Goal: Browse casually: Explore the website without a specific task or goal

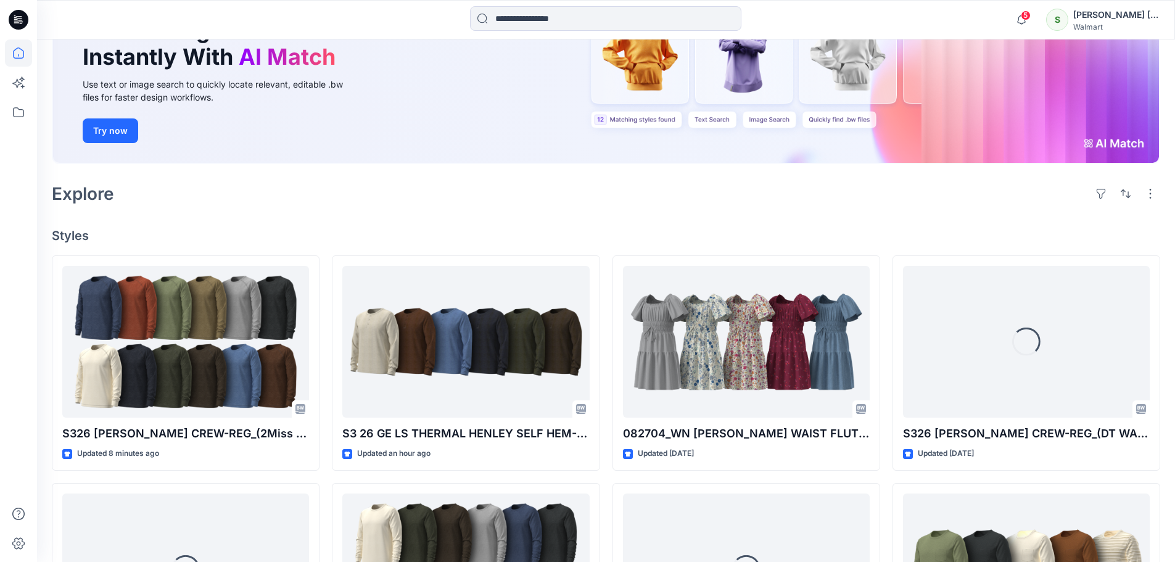
scroll to position [308, 0]
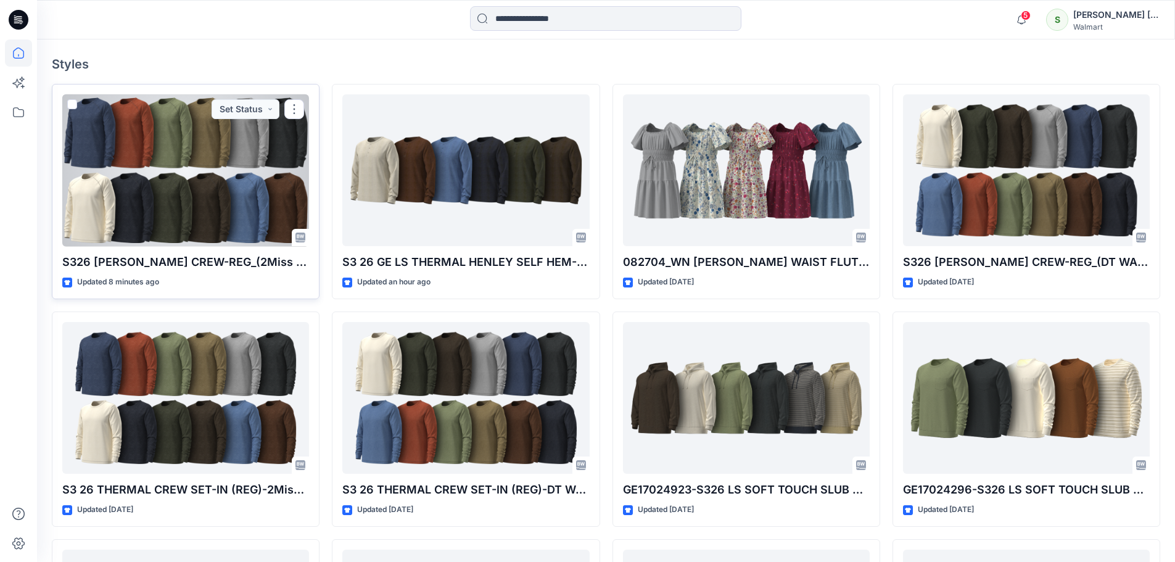
click at [155, 162] on div at bounding box center [185, 170] width 247 height 152
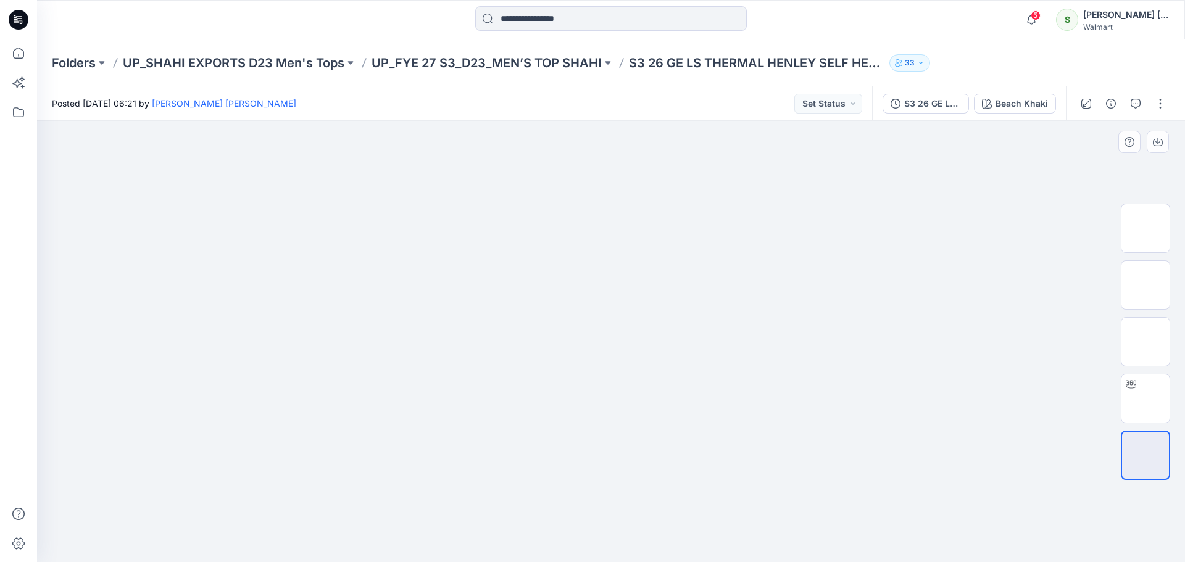
click at [389, 157] on img at bounding box center [610, 157] width 617 height 0
click at [1025, 109] on div "Beach Khaki" at bounding box center [1021, 104] width 52 height 14
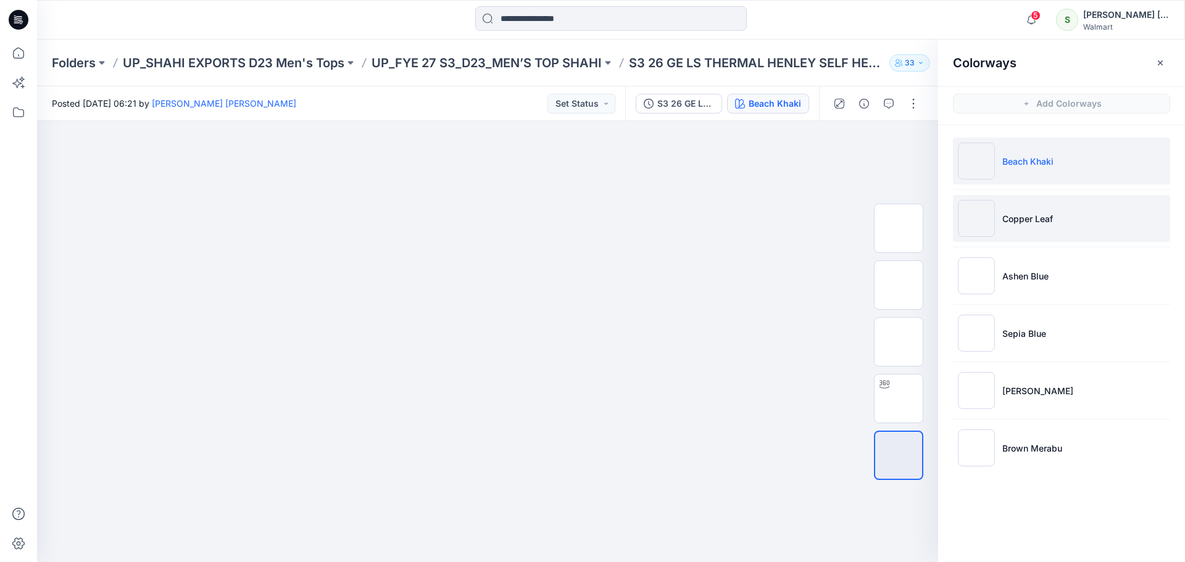
click at [1025, 228] on li "Copper Leaf" at bounding box center [1061, 218] width 217 height 47
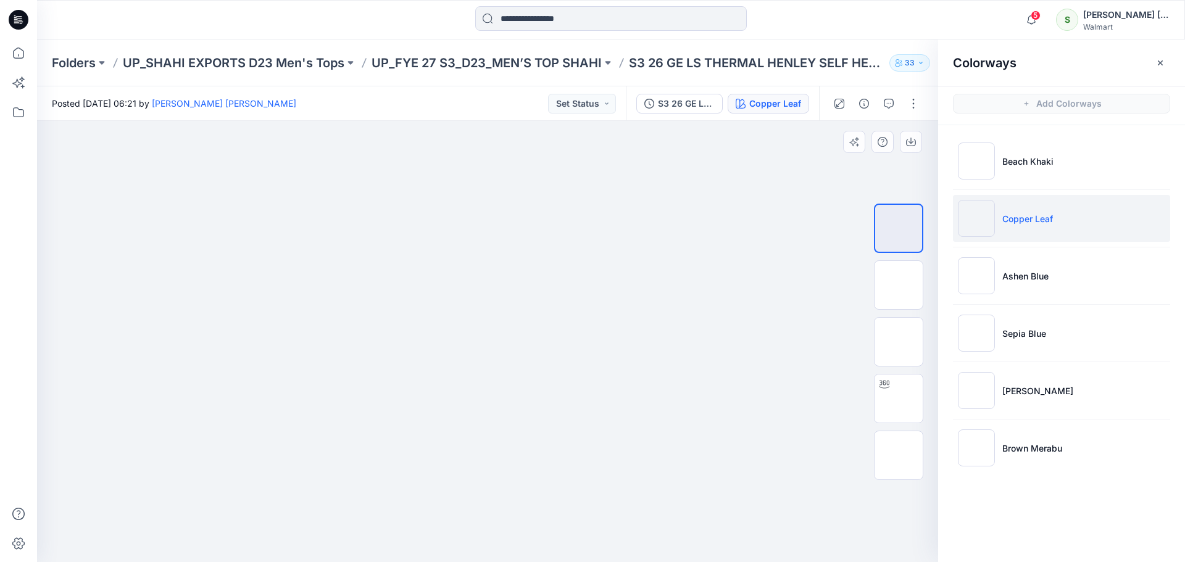
drag, startPoint x: 321, startPoint y: 233, endPoint x: 504, endPoint y: 235, distance: 183.3
click at [324, 33] on img at bounding box center [487, 33] width 617 height 0
click at [703, 34] on img at bounding box center [487, 34] width 617 height 0
click at [18, 19] on icon at bounding box center [19, 20] width 20 height 20
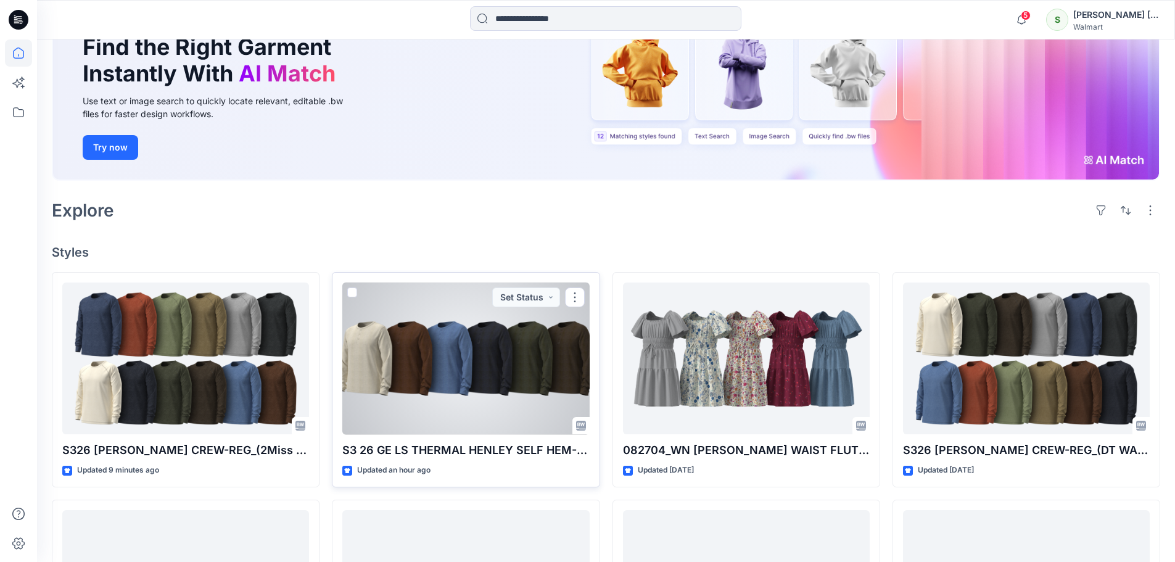
scroll to position [308, 0]
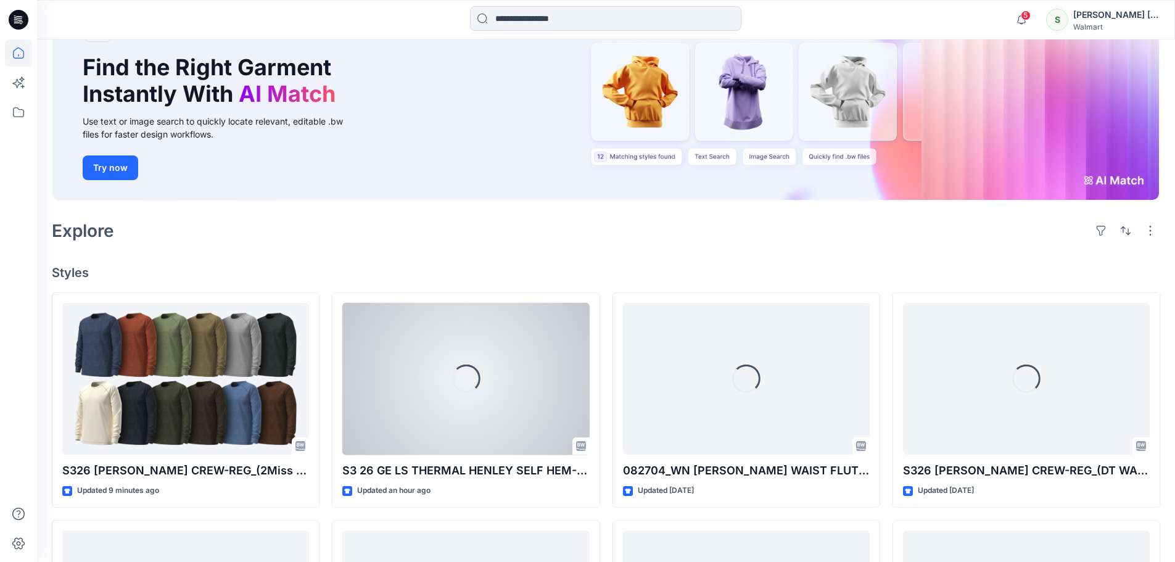
scroll to position [247, 0]
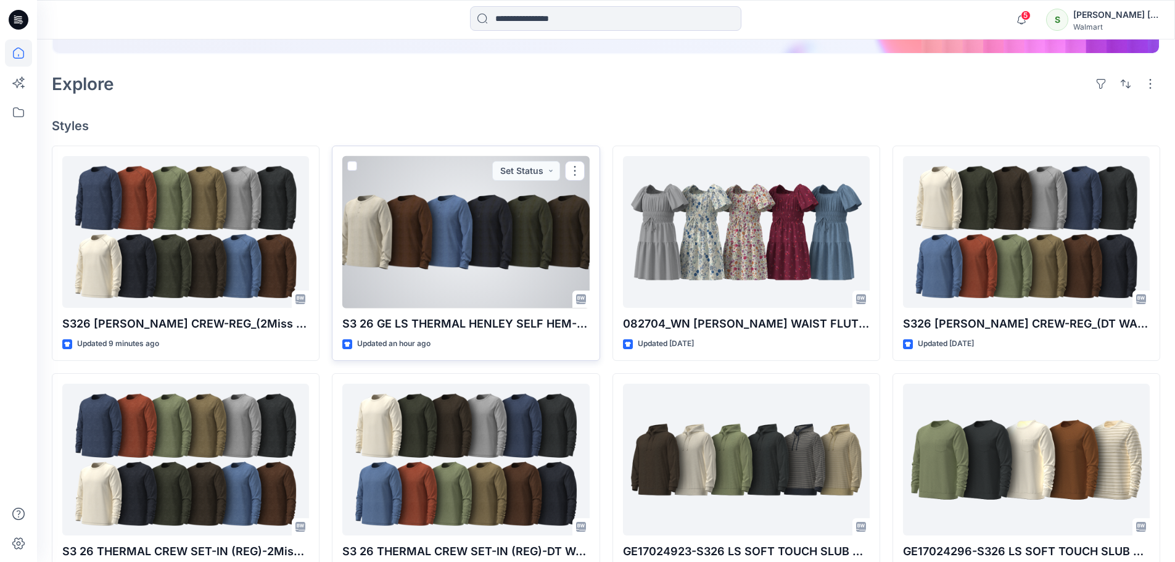
click at [511, 265] on div at bounding box center [465, 232] width 247 height 152
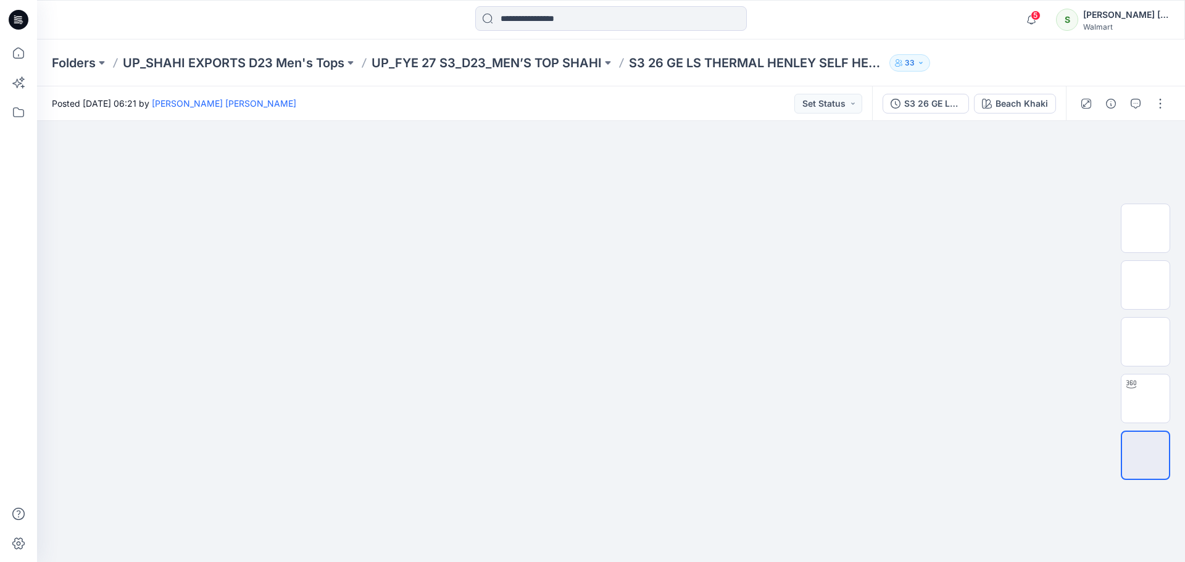
click at [22, 20] on icon at bounding box center [20, 20] width 5 height 1
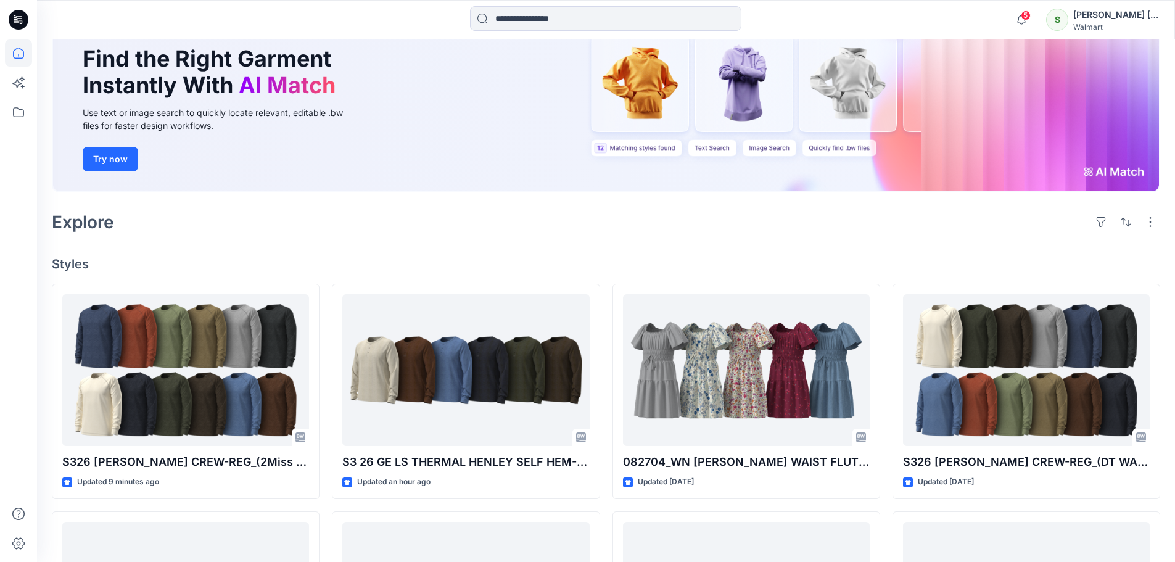
scroll to position [185, 0]
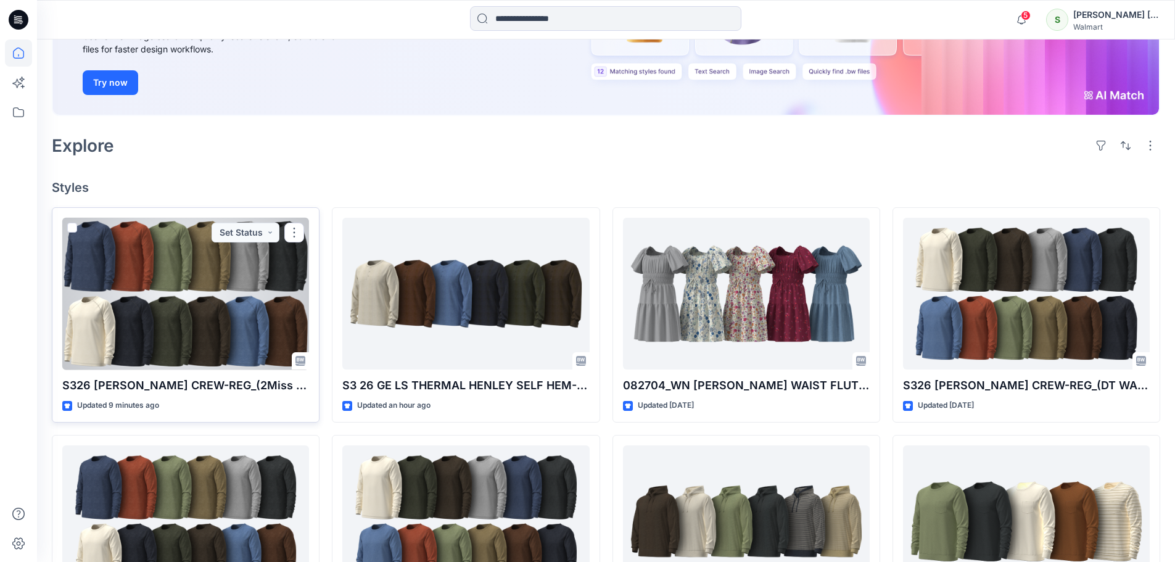
click at [162, 307] on div at bounding box center [185, 294] width 247 height 152
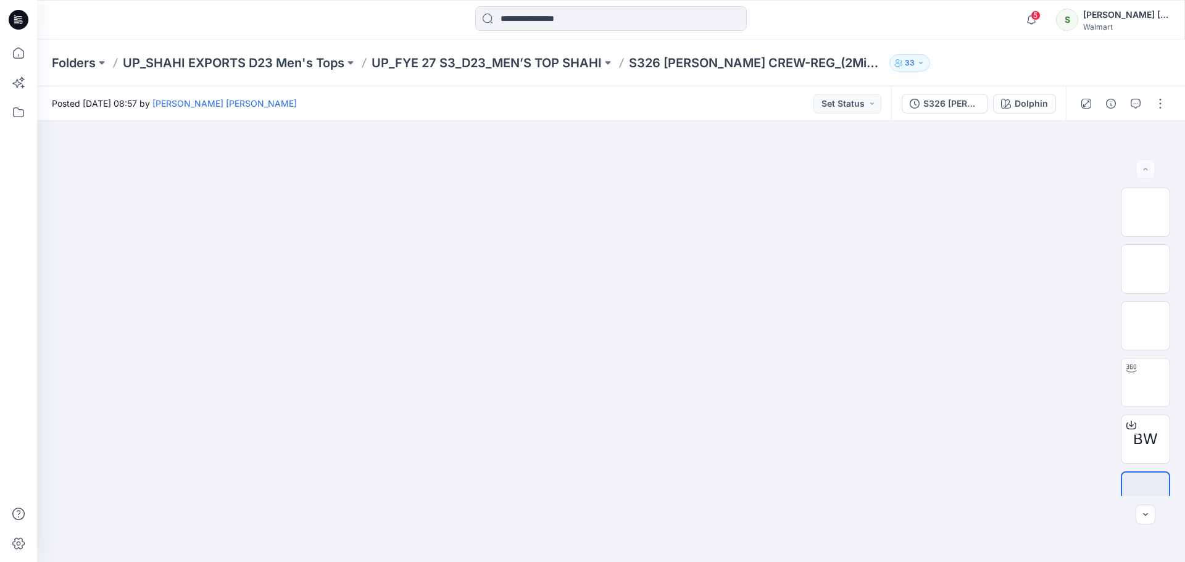
click at [19, 22] on icon at bounding box center [19, 20] width 20 height 20
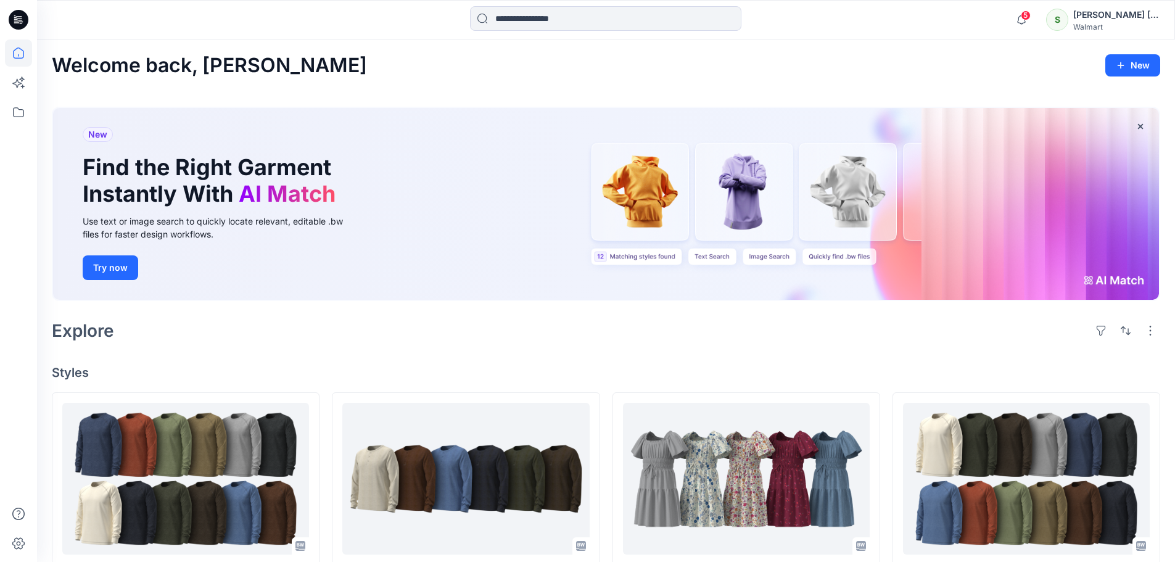
click at [647, 337] on div "Explore" at bounding box center [606, 331] width 1109 height 30
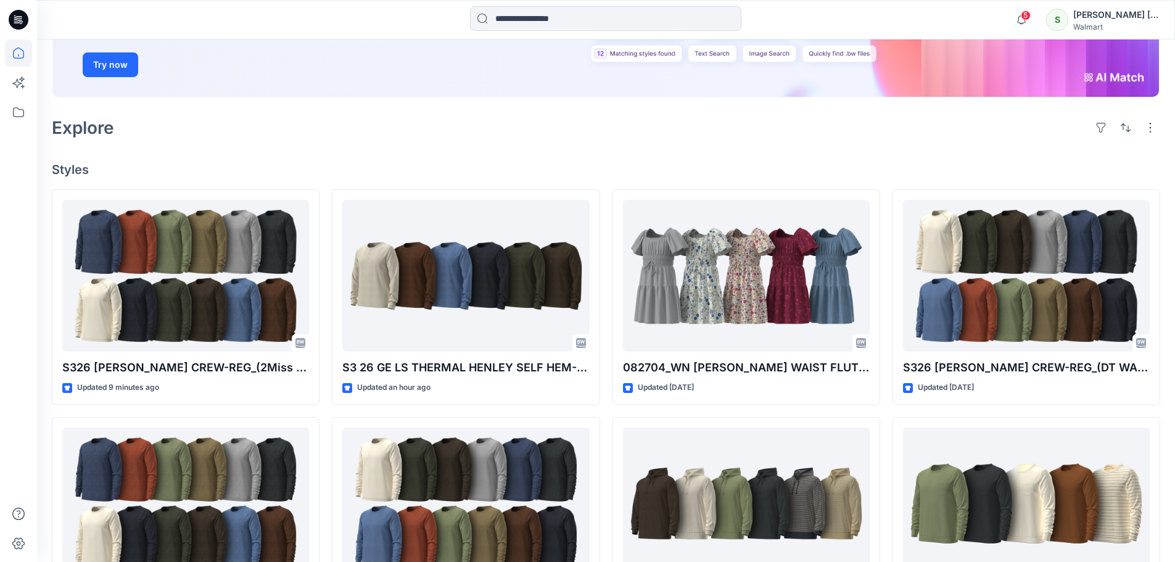
scroll to position [370, 0]
